Goal: Find specific page/section: Find specific page/section

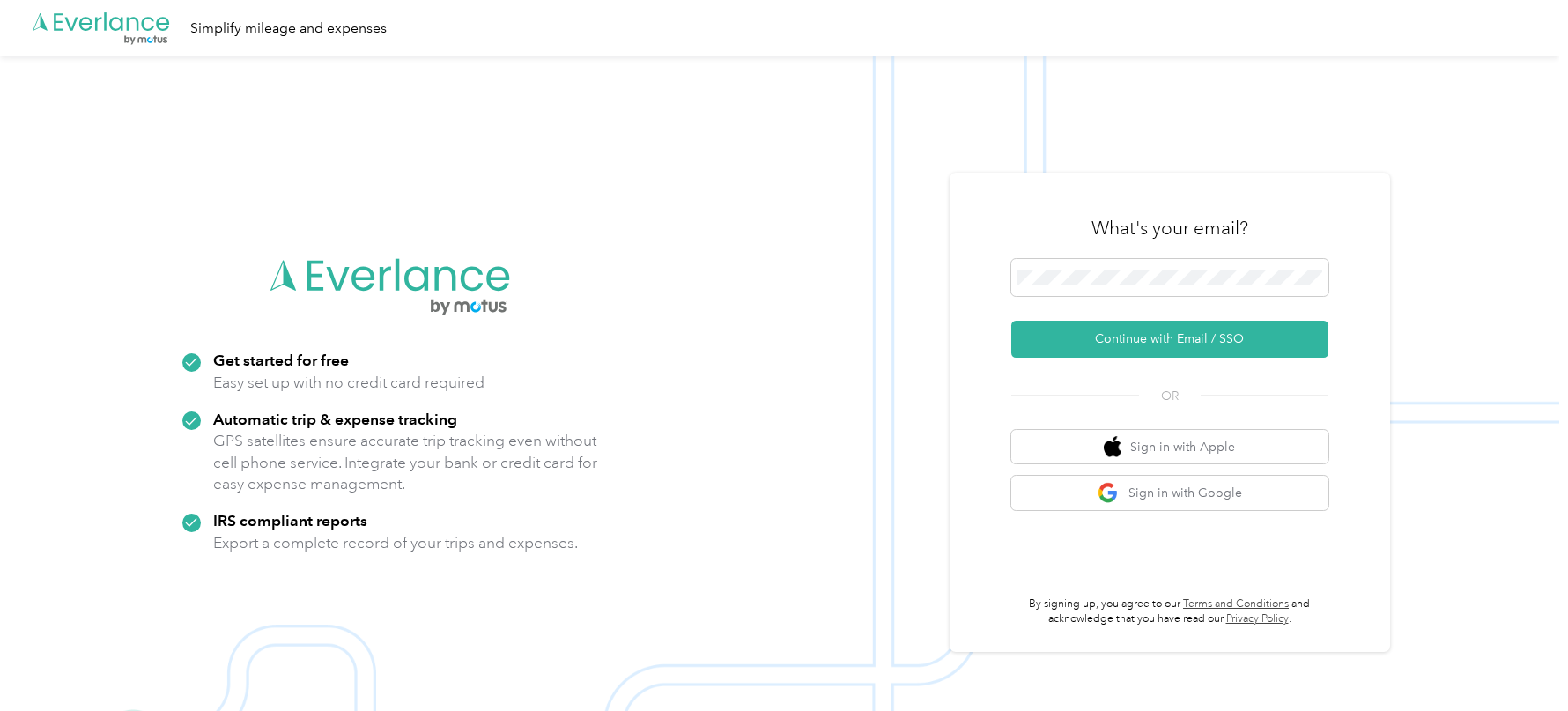
click at [1012, 164] on img at bounding box center [780, 412] width 1560 height 711
click at [1062, 294] on span at bounding box center [1170, 277] width 317 height 37
click at [1070, 340] on button "Continue with Email / SSO" at bounding box center [1170, 340] width 317 height 37
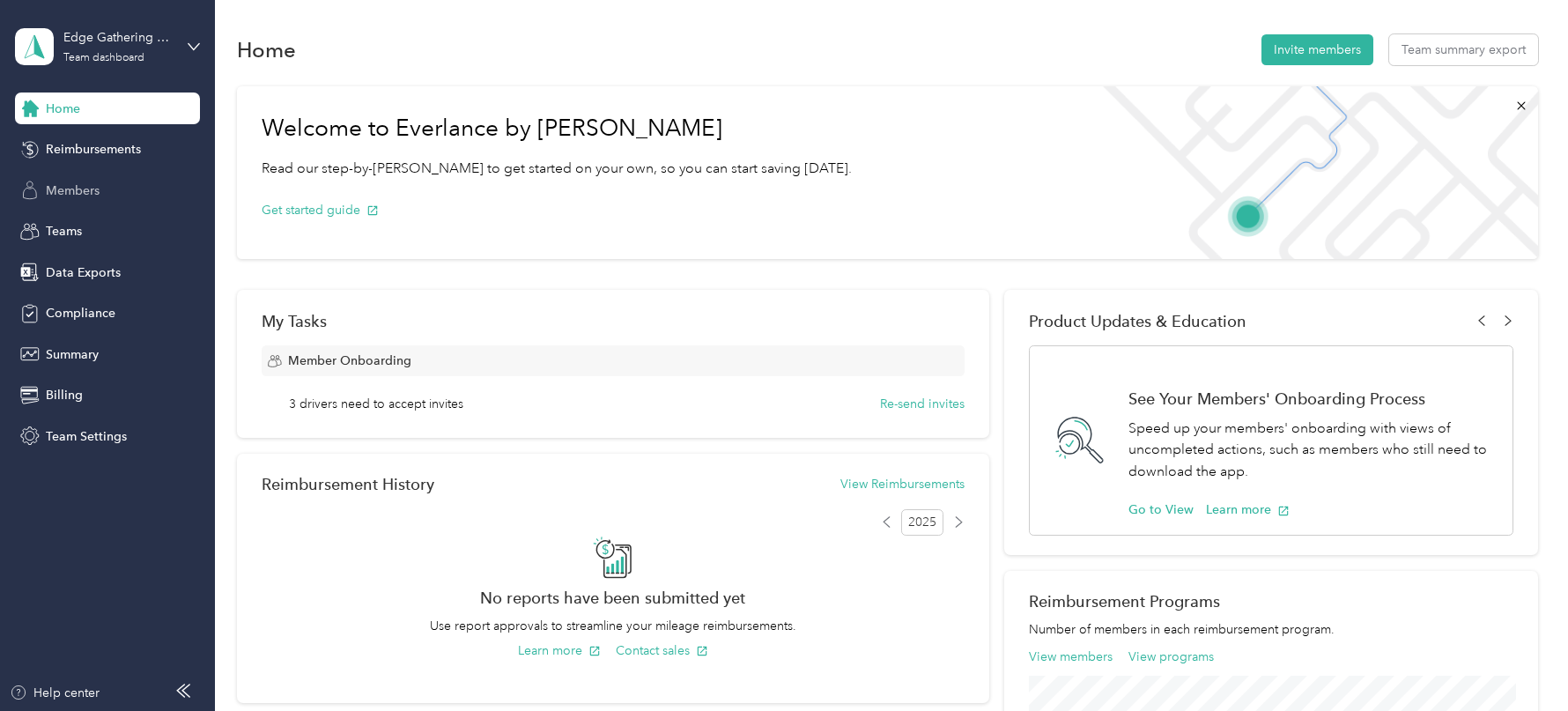
click at [109, 192] on div "Members" at bounding box center [107, 190] width 185 height 32
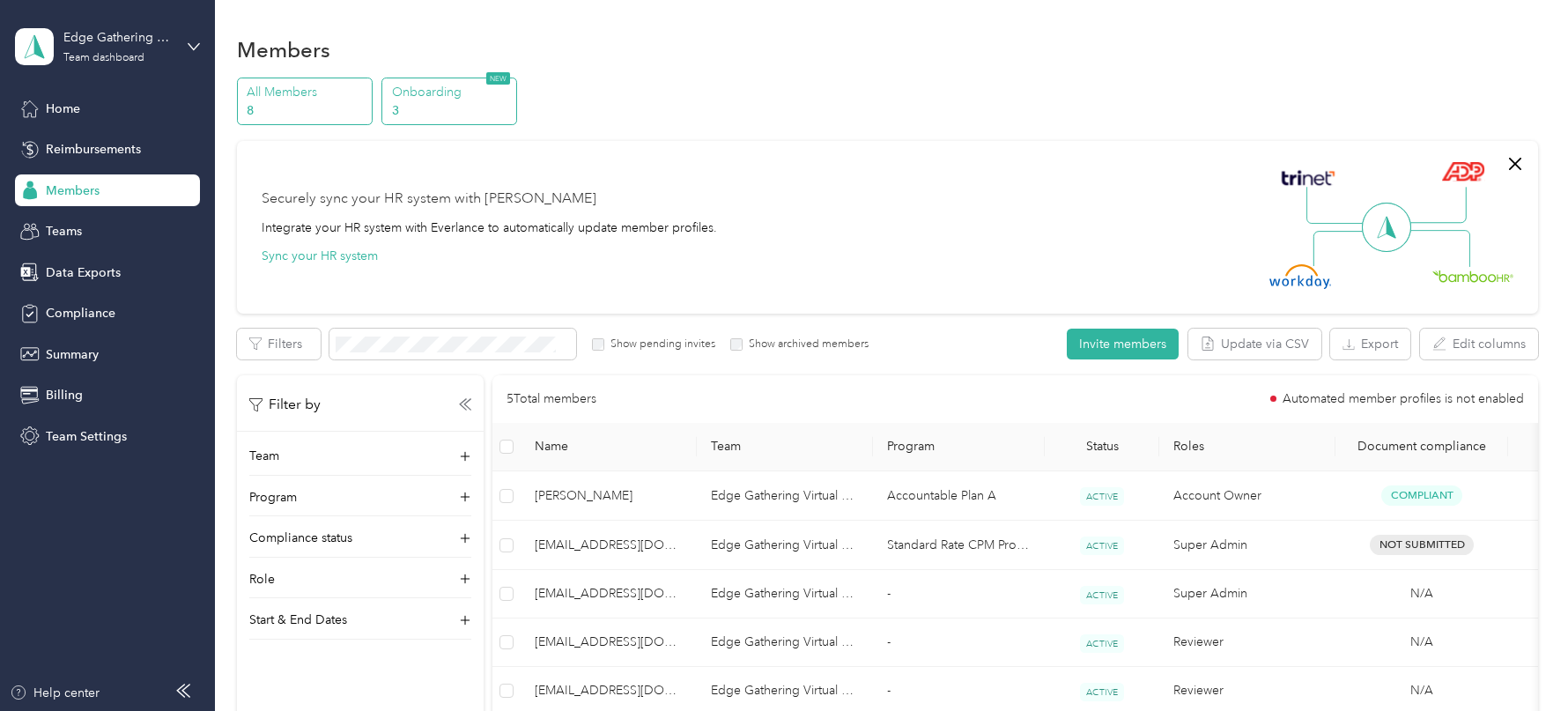
click at [443, 104] on p "3" at bounding box center [451, 111] width 120 height 19
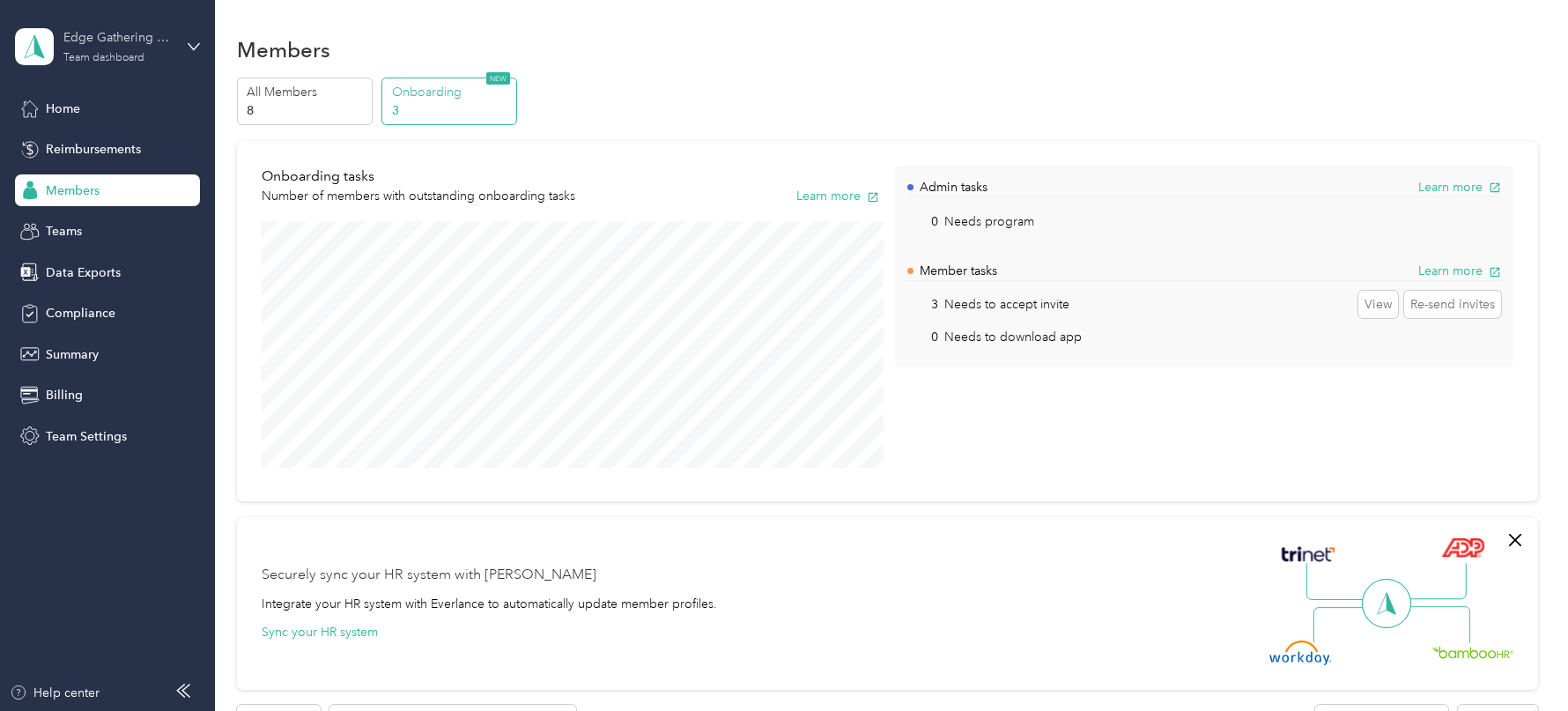
click at [138, 59] on div "Team dashboard" at bounding box center [103, 58] width 81 height 10
click at [128, 219] on div "Log out" at bounding box center [200, 224] width 346 height 31
